Goal: Task Accomplishment & Management: Manage account settings

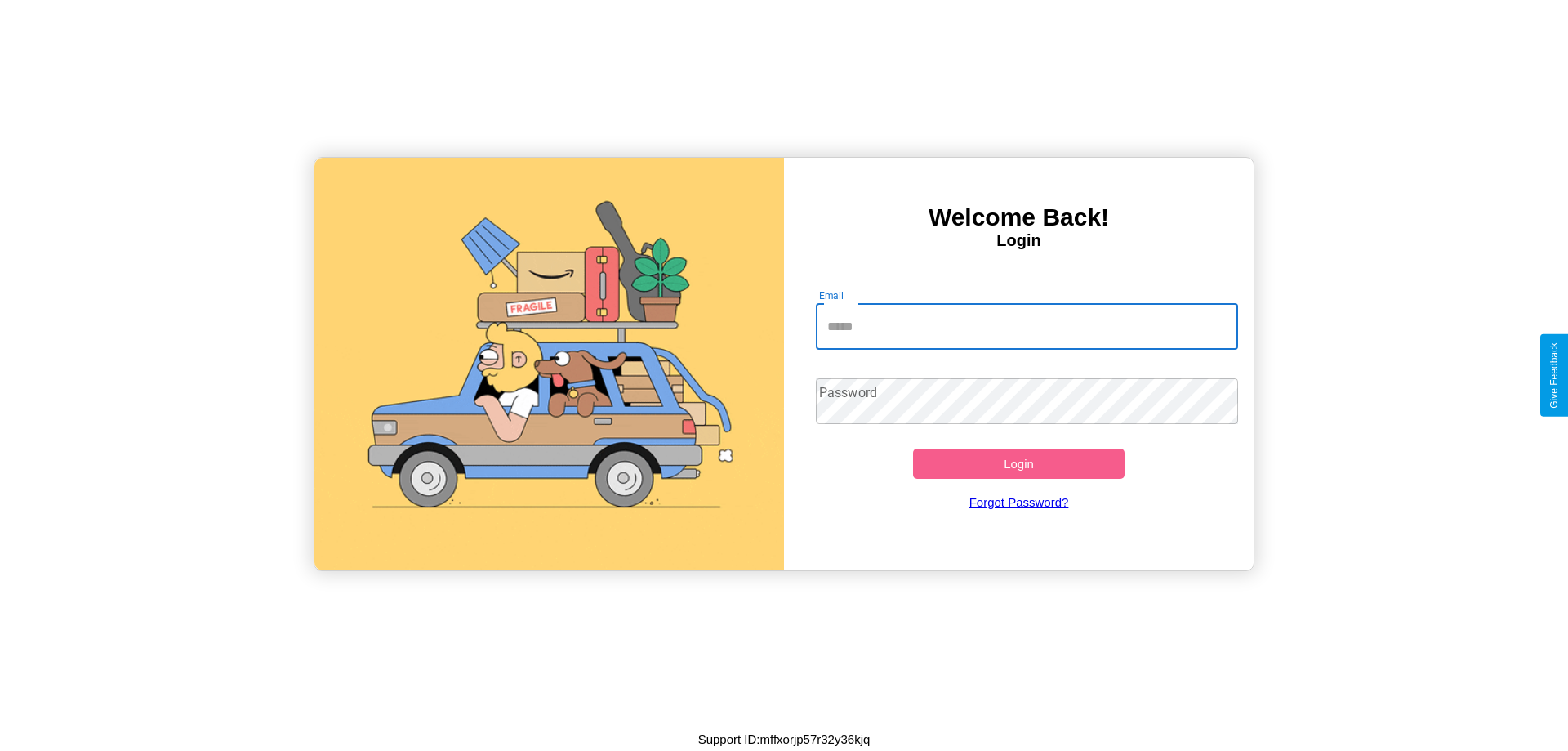
click at [1026, 326] on input "Email" at bounding box center [1027, 327] width 423 height 45
type input "**********"
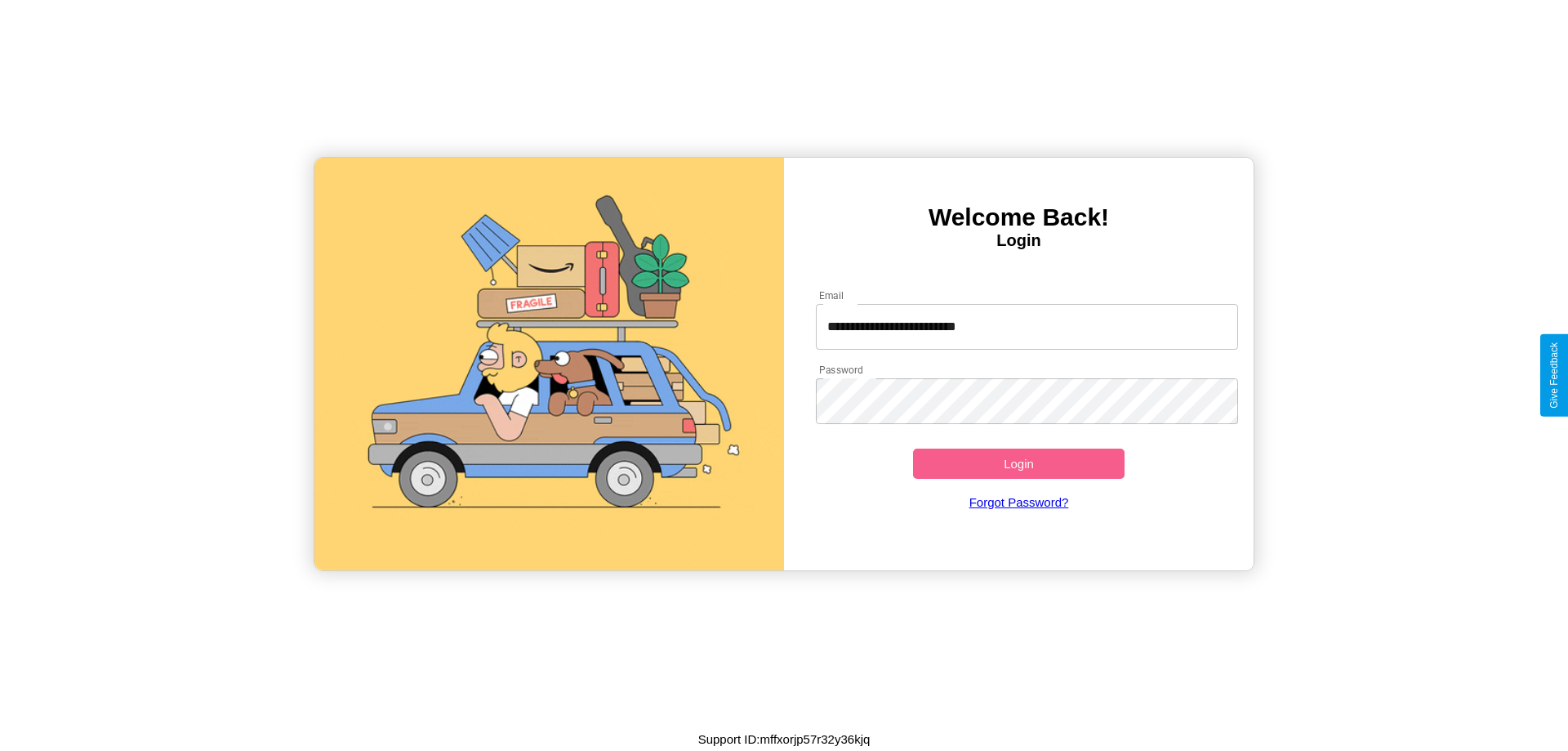
click at [1018, 463] on button "Login" at bounding box center [1019, 464] width 212 height 30
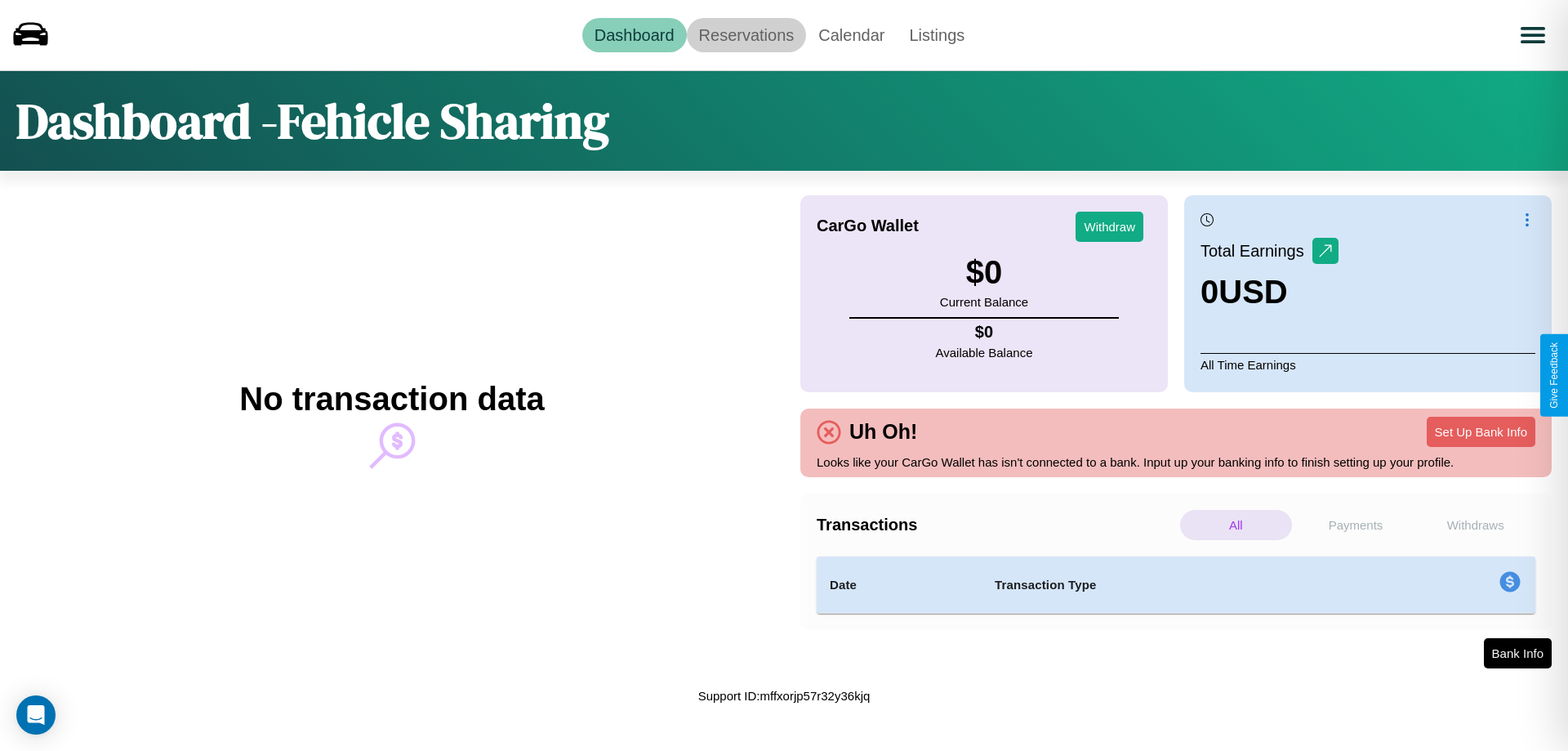
click at [746, 34] on link "Reservations" at bounding box center [747, 34] width 120 height 34
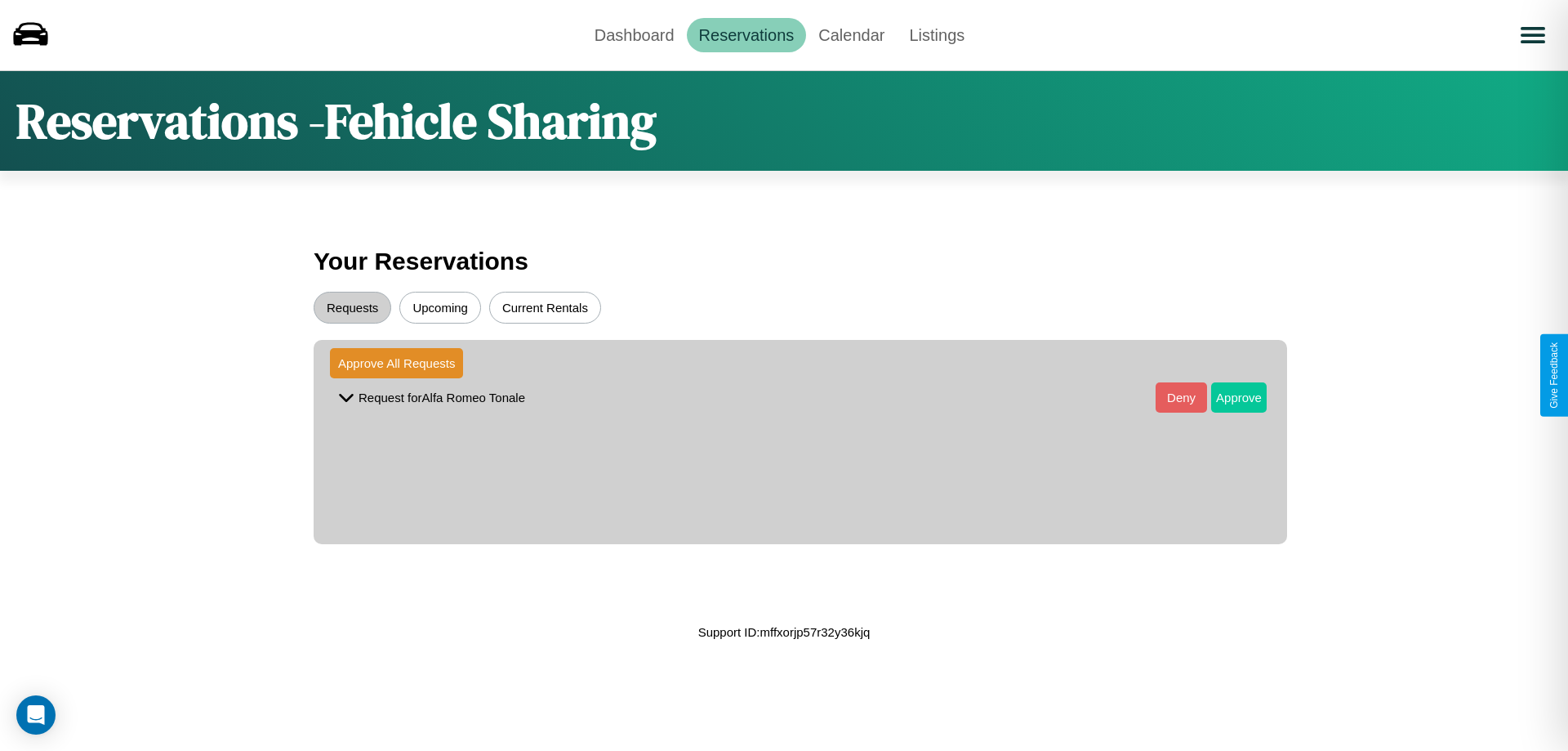
click at [1226, 397] on button "Approve" at bounding box center [1239, 397] width 55 height 30
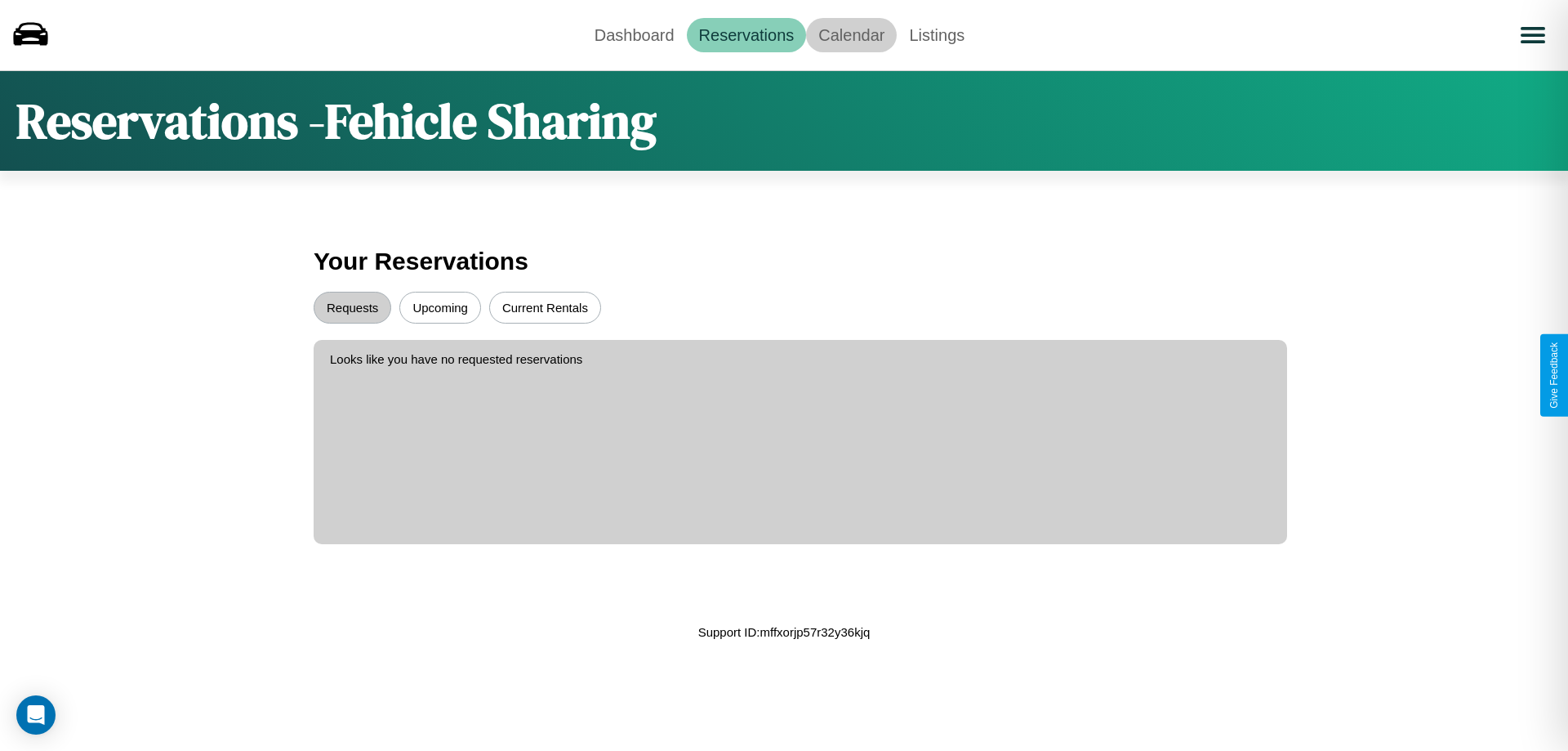
click at [851, 34] on link "Calendar" at bounding box center [852, 34] width 91 height 34
